Goal: Task Accomplishment & Management: Manage account settings

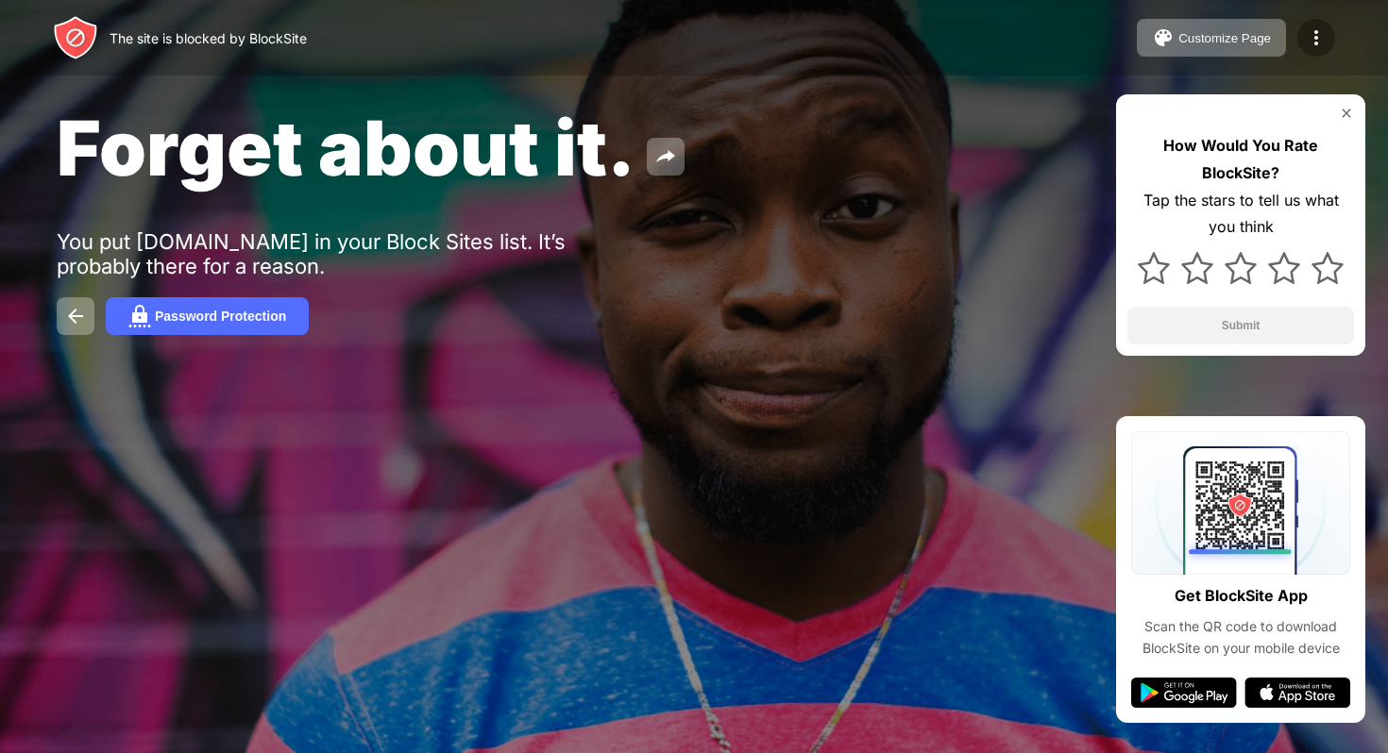
click at [1321, 44] on img at bounding box center [1315, 37] width 23 height 23
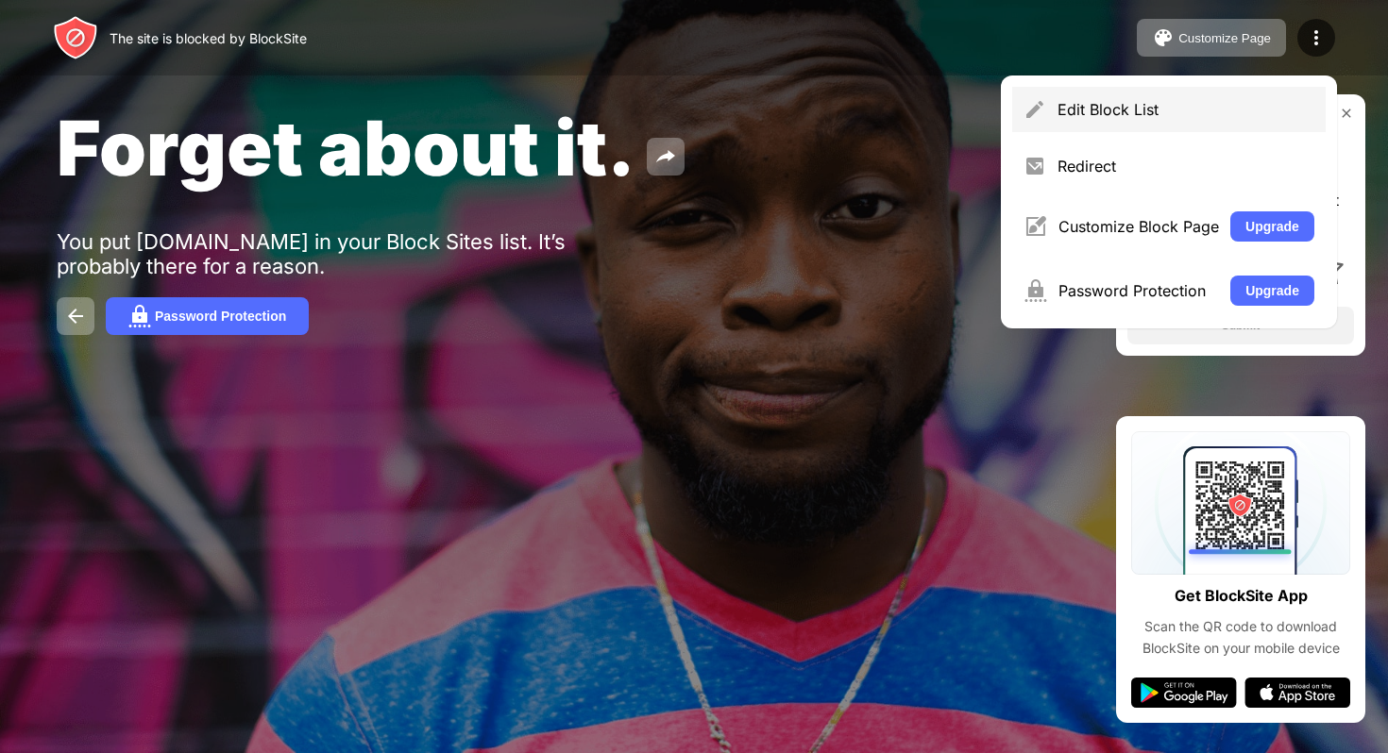
click at [1136, 118] on div "Edit Block List" at bounding box center [1185, 109] width 257 height 19
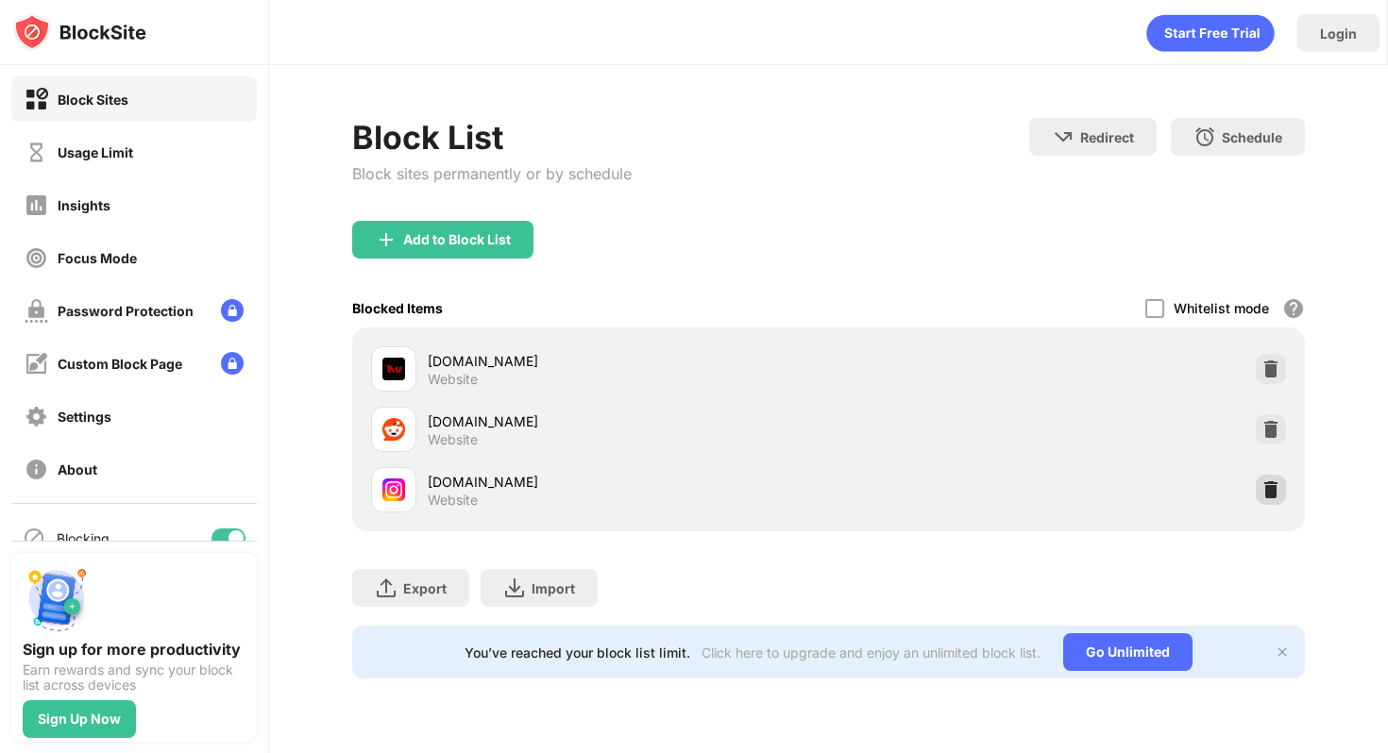
click at [1274, 485] on img at bounding box center [1270, 489] width 19 height 19
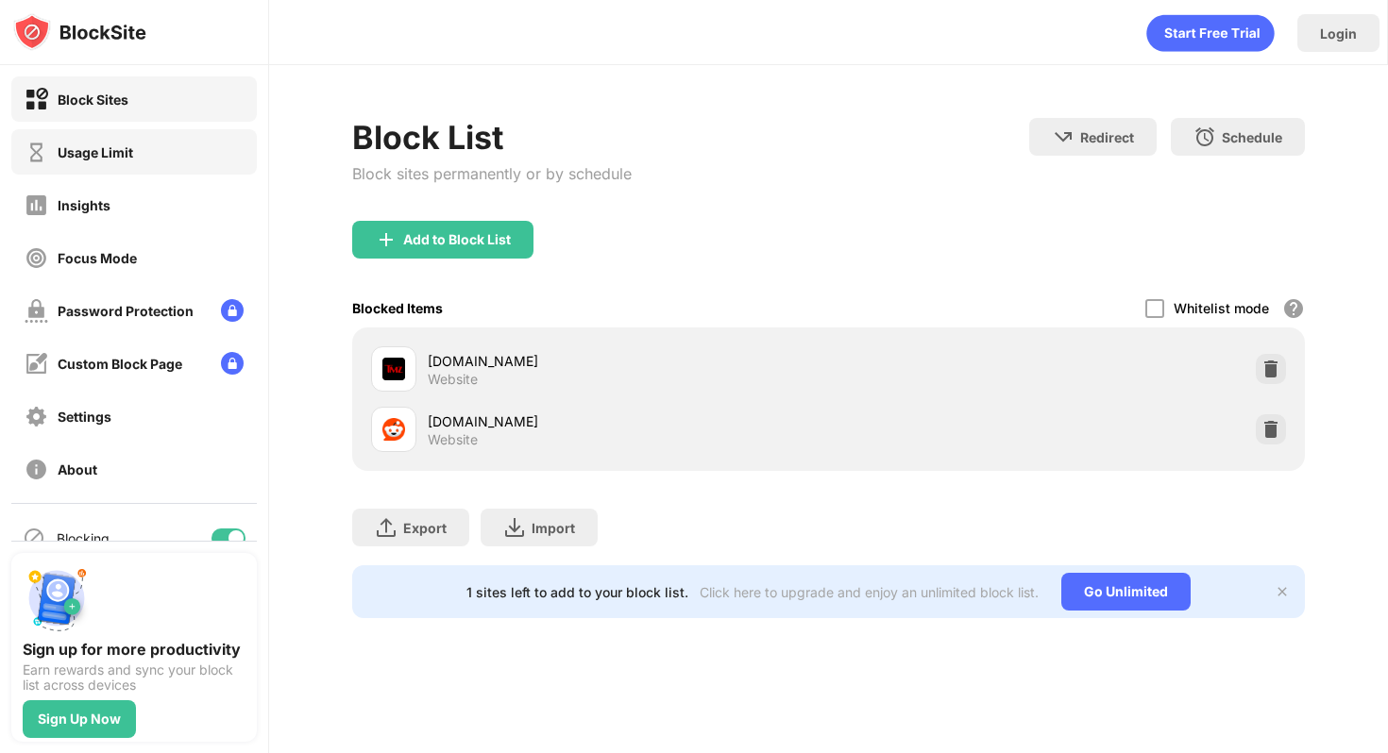
click at [106, 168] on div "Usage Limit" at bounding box center [133, 151] width 245 height 45
